Goal: Information Seeking & Learning: Learn about a topic

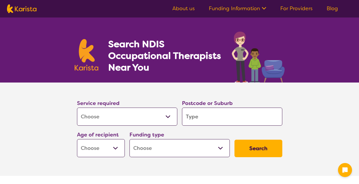
select select "[MEDICAL_DATA]"
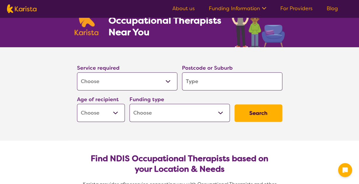
type input "3"
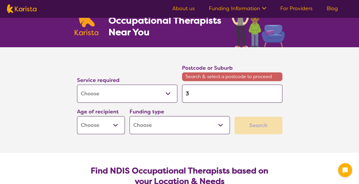
type input "37"
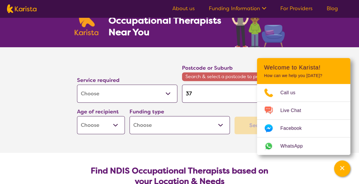
click at [205, 87] on input "37" at bounding box center [232, 94] width 100 height 18
click at [205, 93] on input "37" at bounding box center [232, 94] width 100 height 18
type input "375"
type input "3754"
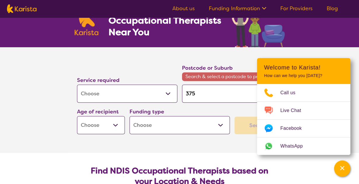
type input "3754"
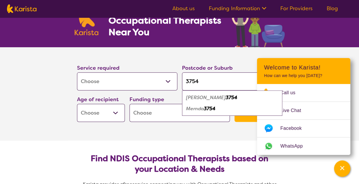
type input "3754"
click at [208, 109] on em "3754" at bounding box center [210, 109] width 12 height 6
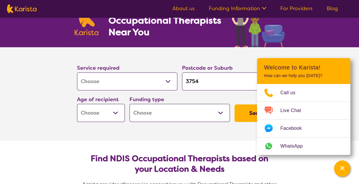
select select "AS"
click option "Adolescent - 12 to 17" at bounding box center [0, 0] width 0 height 0
select select "AS"
select select "NDIS"
click option "National Disability Insurance Scheme (NDIS)" at bounding box center [0, 0] width 0 height 0
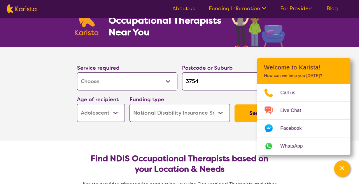
select select "NDIS"
click at [246, 113] on button "Search" at bounding box center [259, 114] width 48 height 18
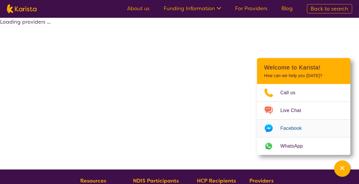
select select "by_score"
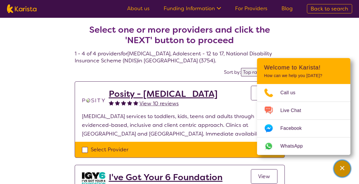
click at [342, 167] on icon "Channel Menu" at bounding box center [342, 168] width 4 height 4
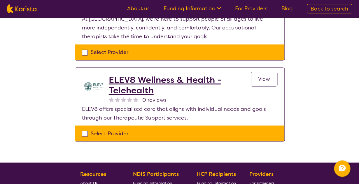
scroll to position [260, 0]
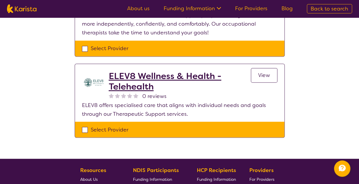
click at [165, 78] on h2 "ELEV8 Wellness & Health - Telehealth" at bounding box center [180, 81] width 142 height 21
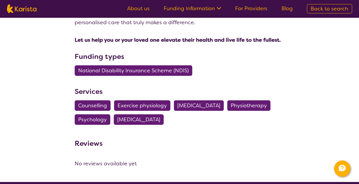
scroll to position [607, 0]
